Goal: Transaction & Acquisition: Purchase product/service

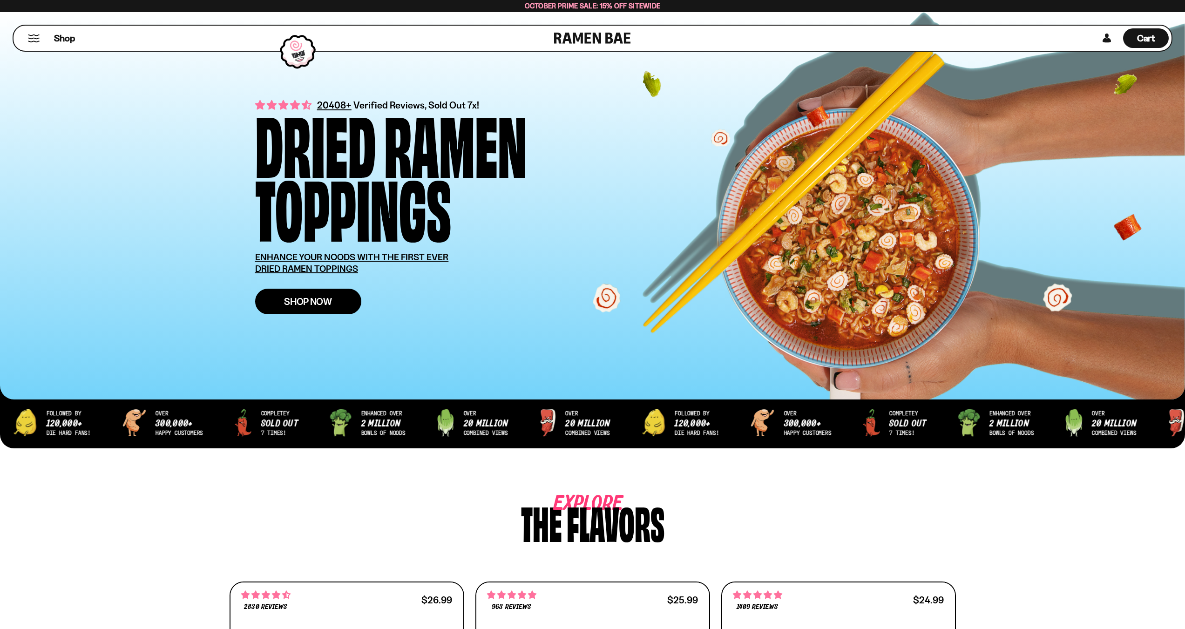
click at [342, 300] on link "Shop Now" at bounding box center [308, 302] width 106 height 26
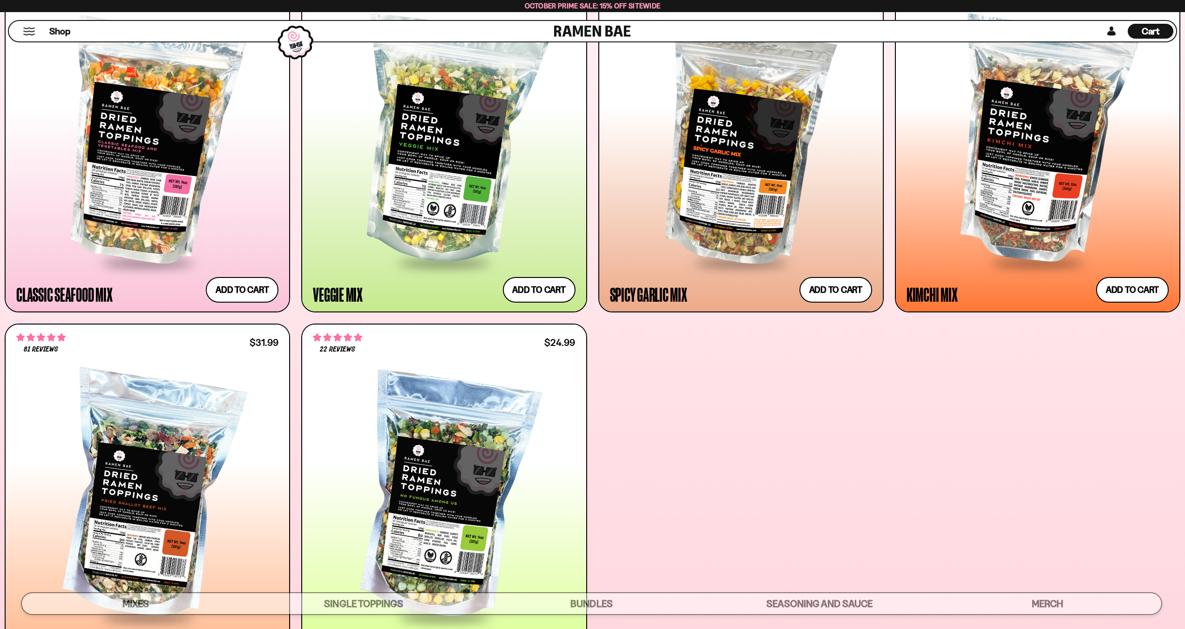
scroll to position [652, 0]
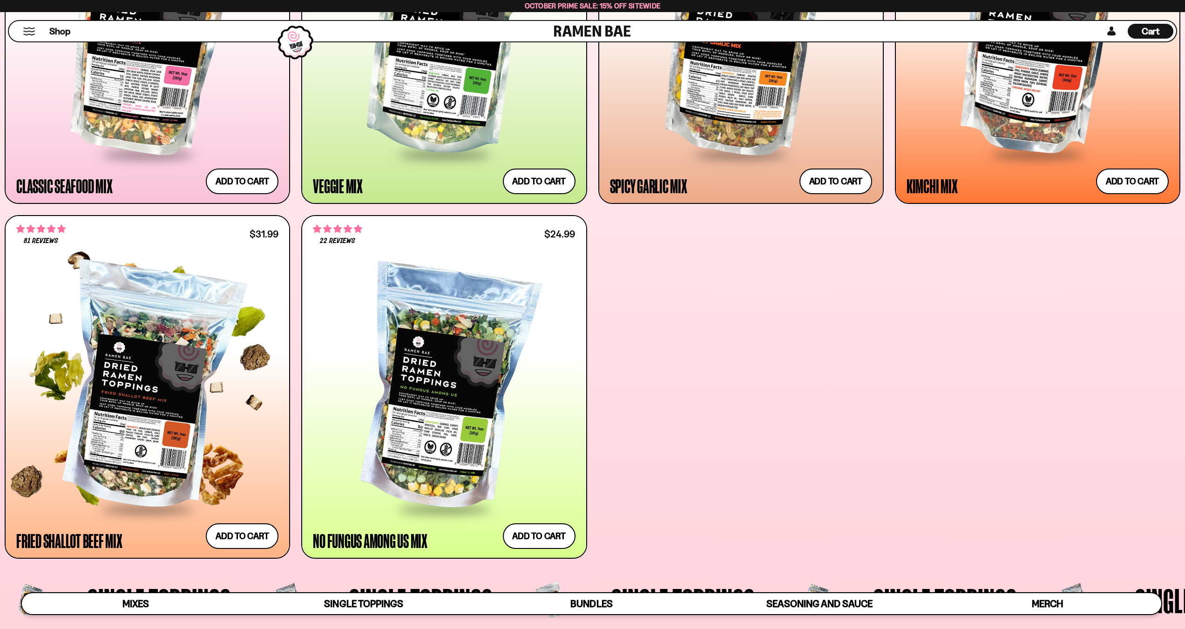
click at [173, 410] on div at bounding box center [147, 388] width 262 height 239
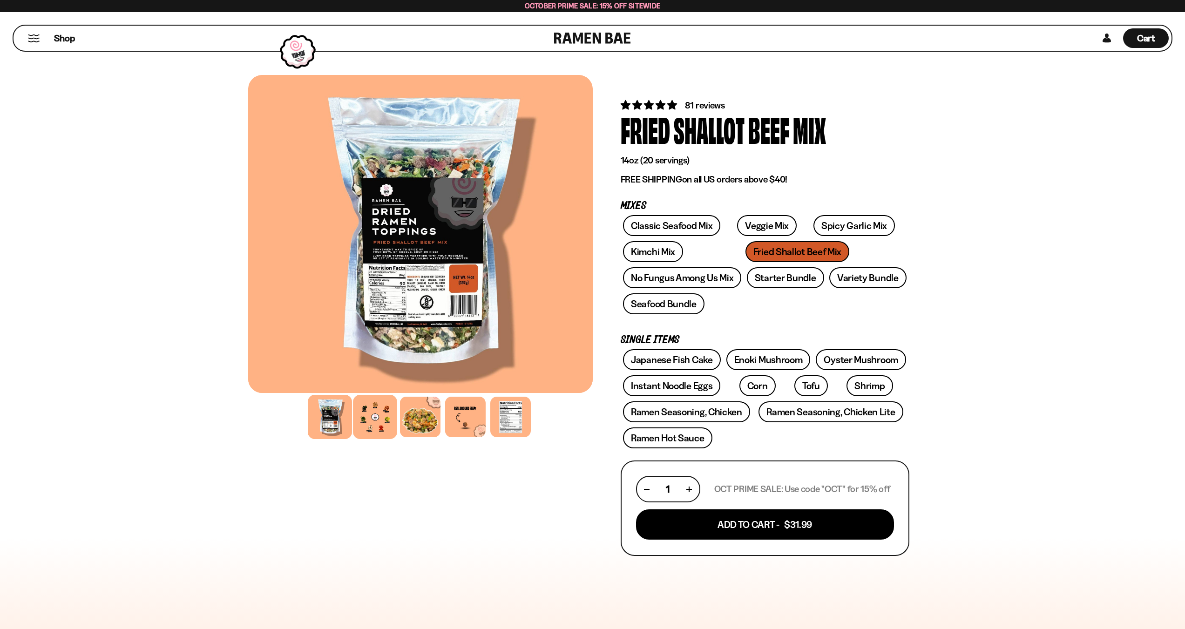
click at [374, 420] on div at bounding box center [375, 417] width 44 height 44
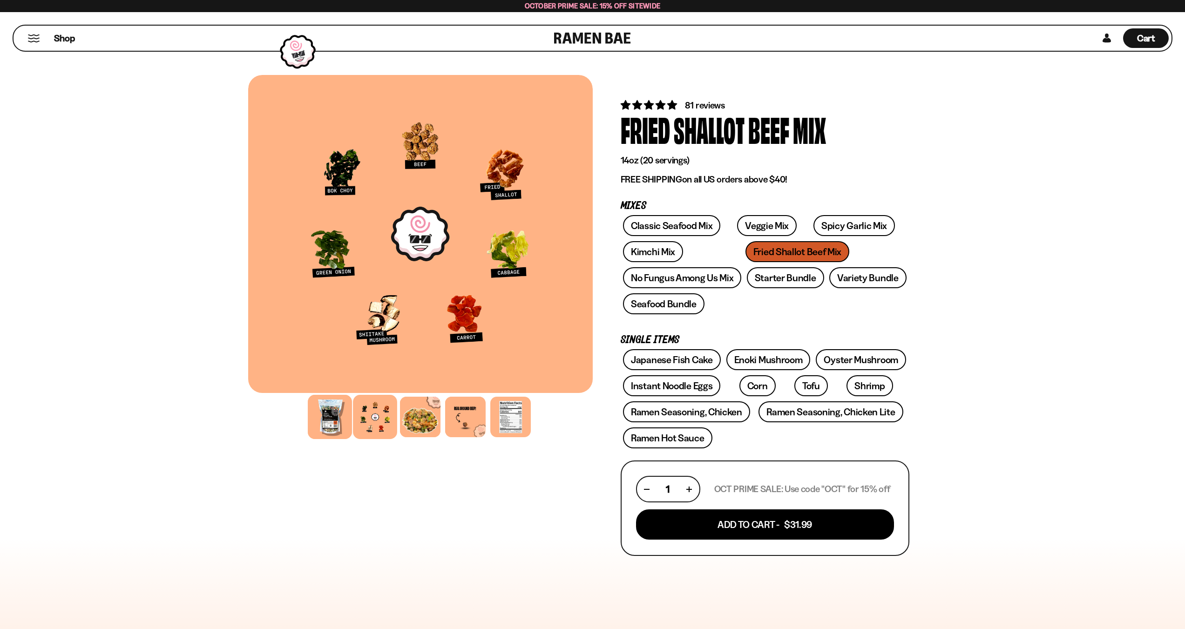
click at [337, 422] on div at bounding box center [330, 417] width 44 height 44
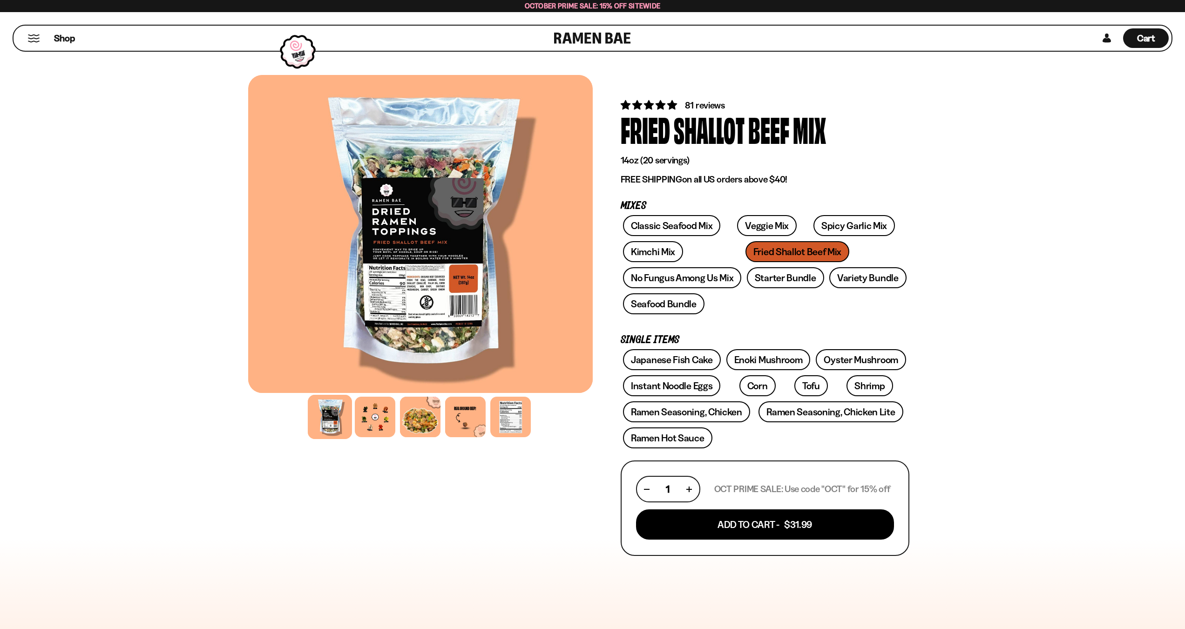
click at [393, 341] on div at bounding box center [420, 234] width 345 height 318
click at [723, 283] on link "No Fungus Among Us Mix" at bounding box center [682, 277] width 118 height 21
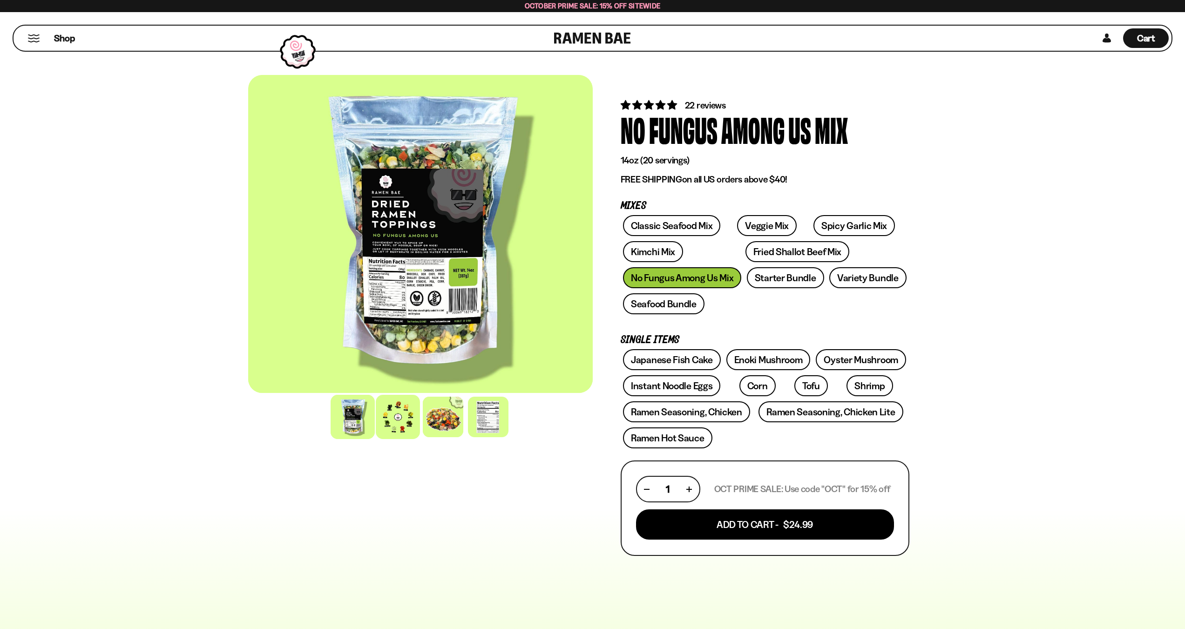
click at [395, 421] on div at bounding box center [398, 417] width 44 height 44
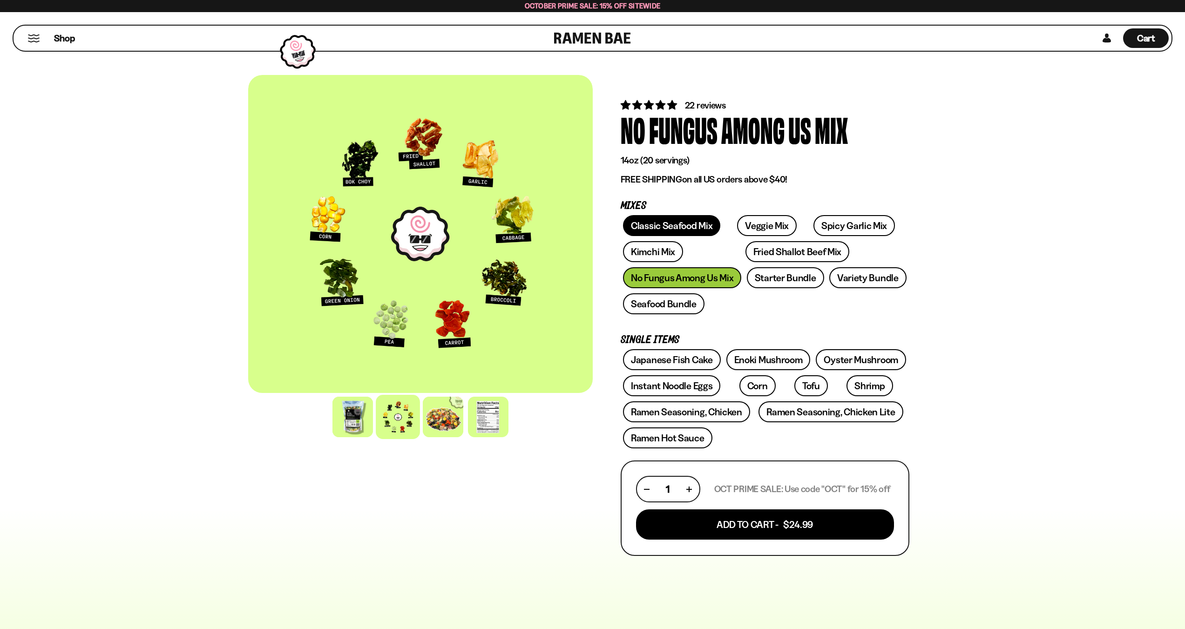
click at [644, 227] on link "Classic Seafood Mix" at bounding box center [671, 225] width 97 height 21
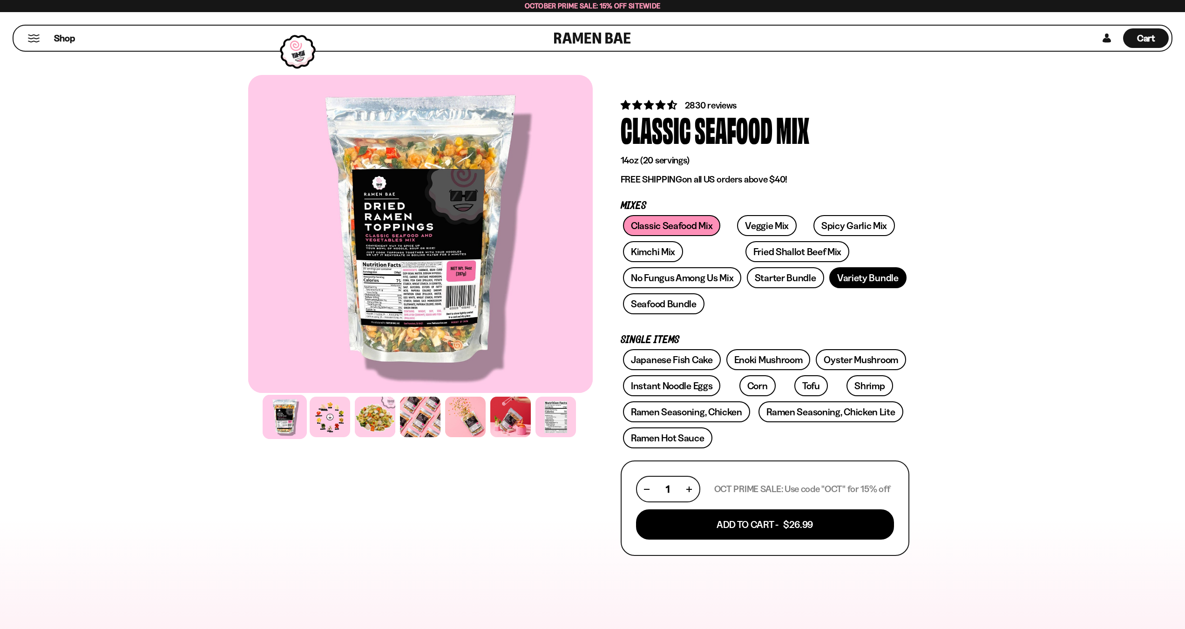
click at [847, 284] on link "Variety Bundle" at bounding box center [867, 277] width 77 height 21
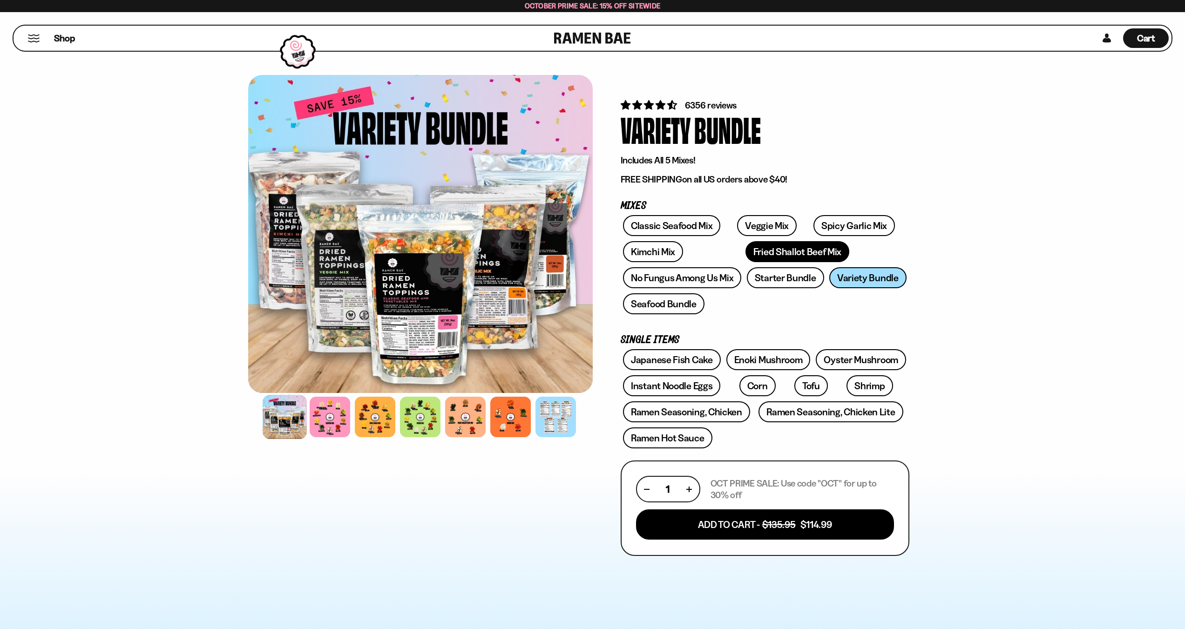
click at [746, 257] on link "Fried Shallot Beef Mix" at bounding box center [798, 251] width 104 height 21
